Goal: Transaction & Acquisition: Purchase product/service

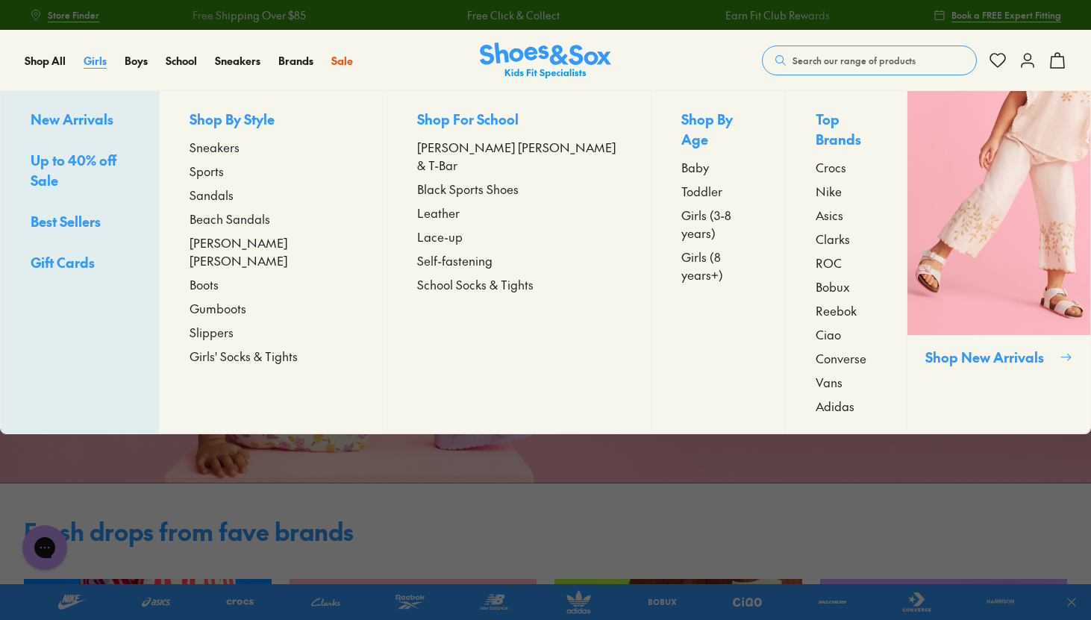
click at [99, 63] on span "Girls" at bounding box center [95, 60] width 23 height 15
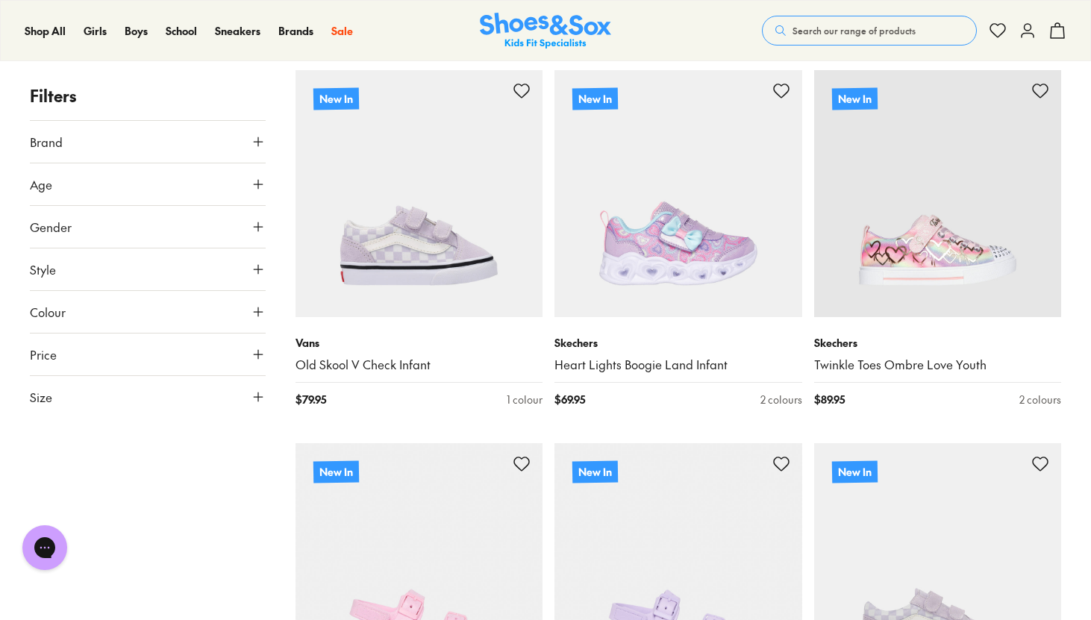
scroll to position [2879, 0]
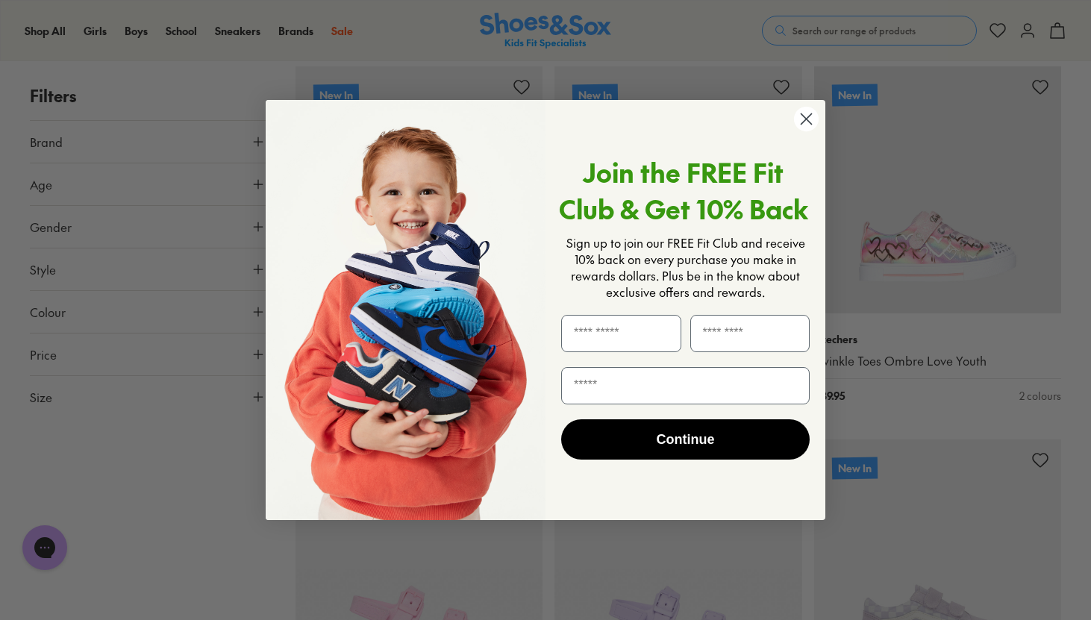
click at [809, 128] on circle "Close dialog" at bounding box center [806, 119] width 25 height 25
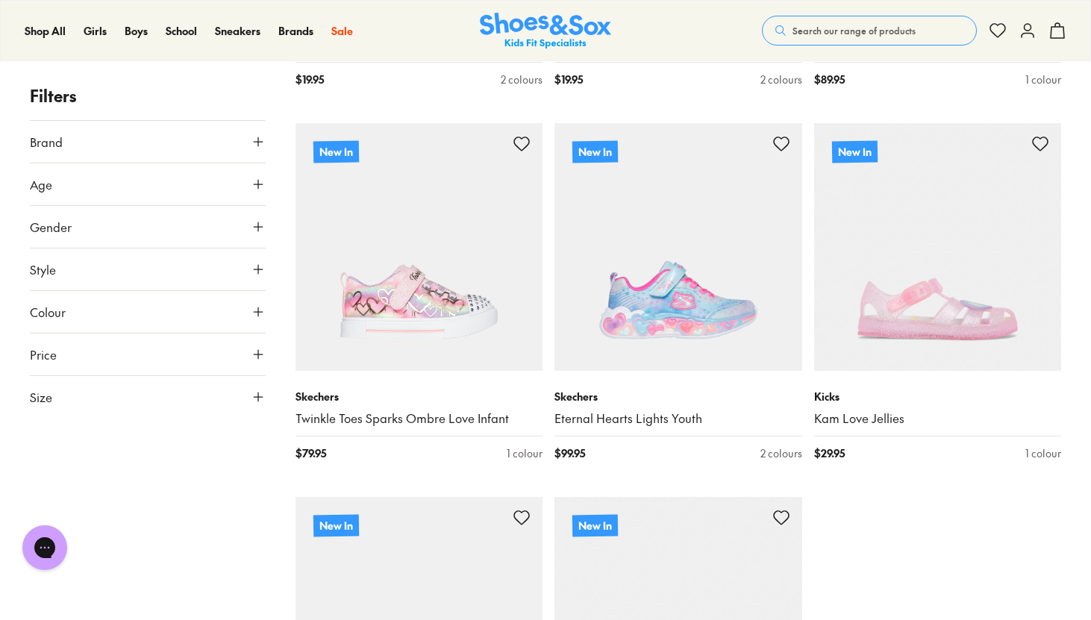
scroll to position [3566, 0]
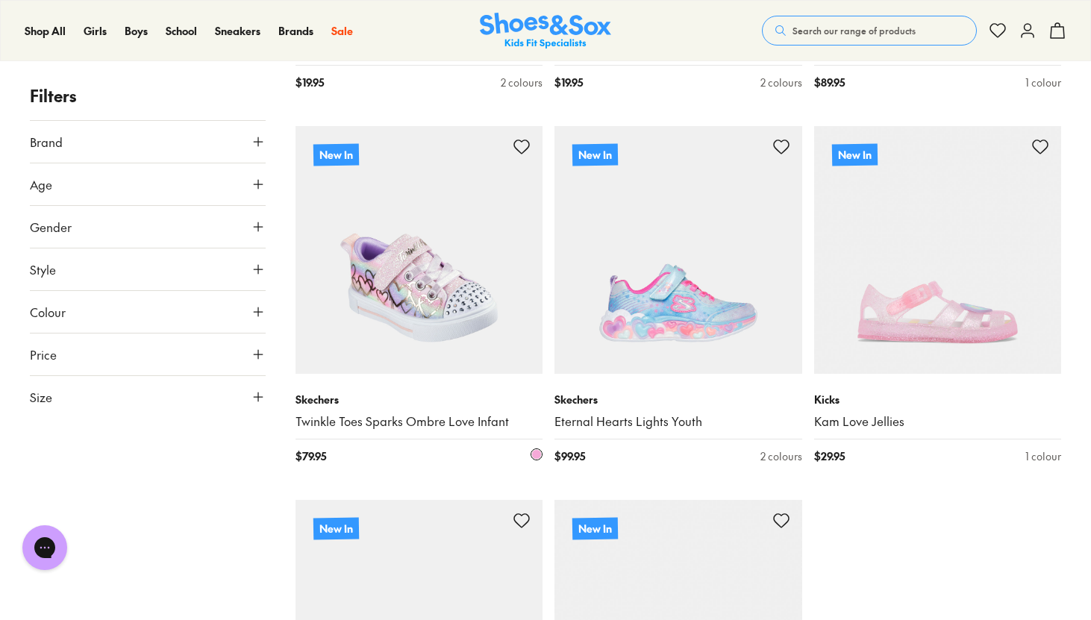
click at [412, 272] on img at bounding box center [420, 250] width 248 height 248
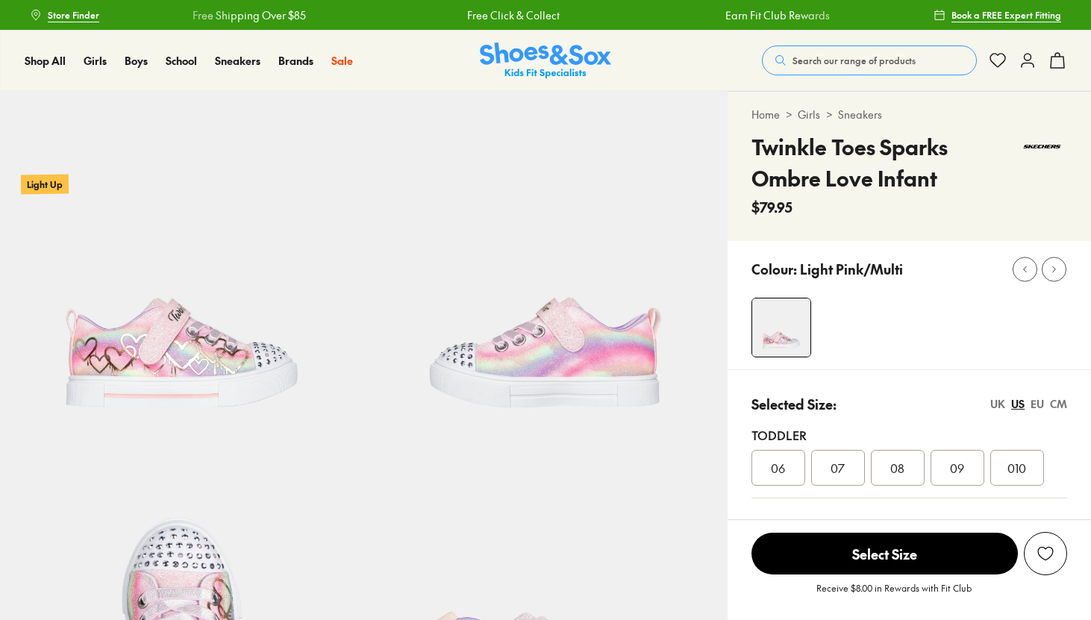
select select "*"
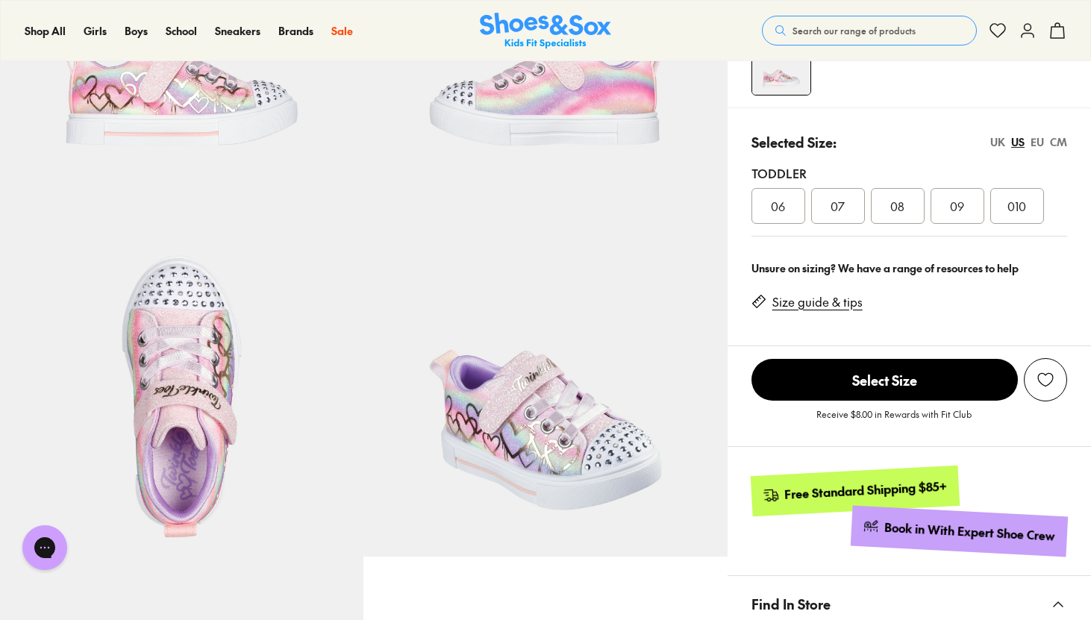
scroll to position [276, 0]
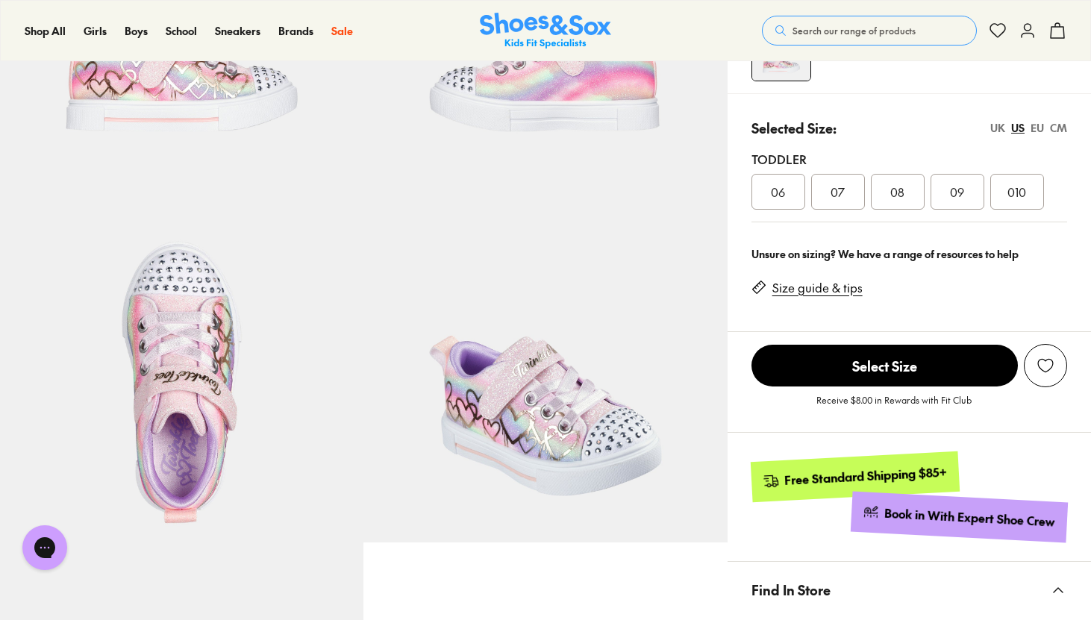
click at [526, 435] on img at bounding box center [546, 360] width 364 height 364
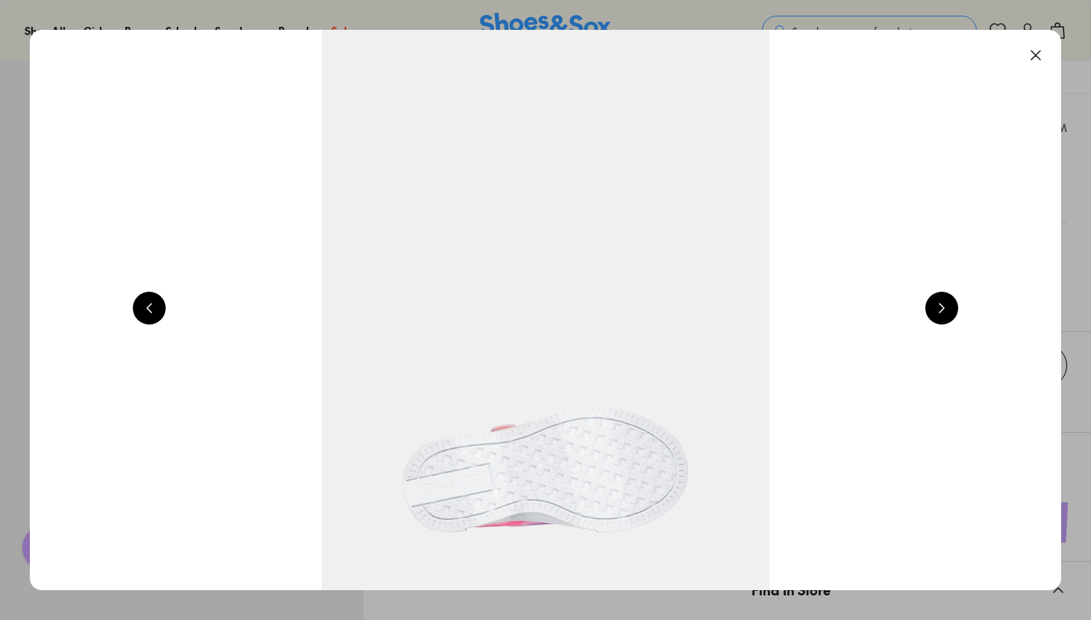
scroll to position [0, 4151]
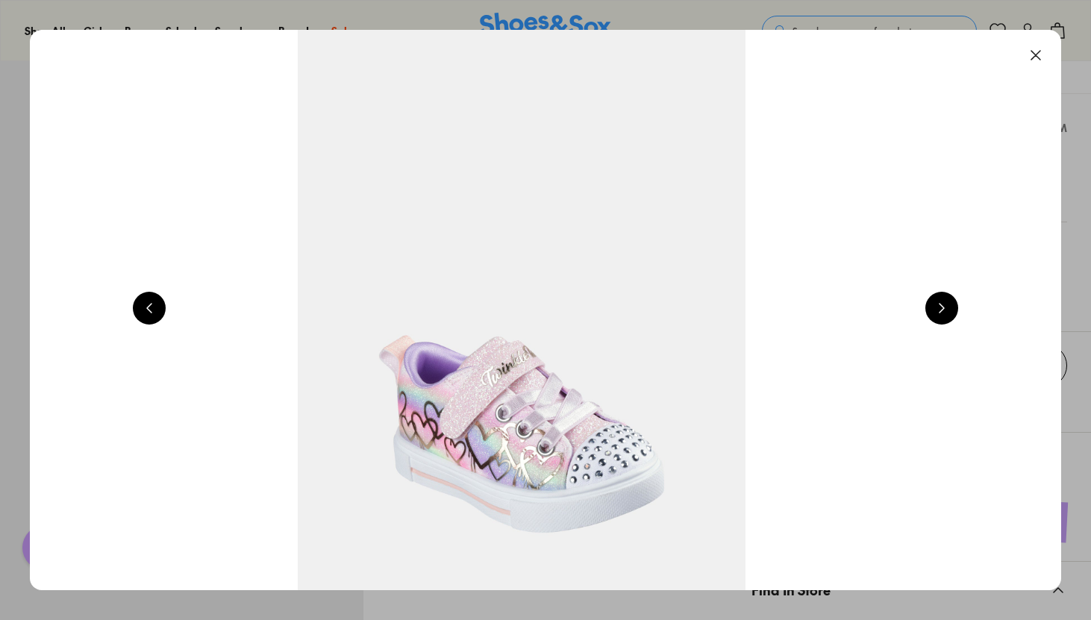
click at [1050, 52] on button at bounding box center [1036, 55] width 33 height 33
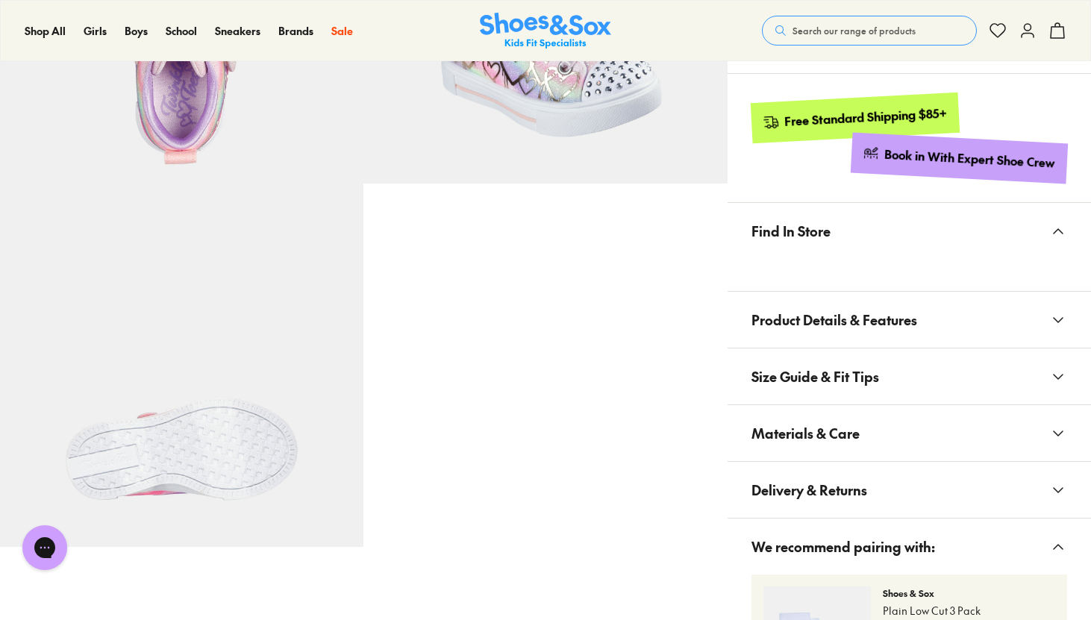
scroll to position [708, 0]
